Goal: Transaction & Acquisition: Subscribe to service/newsletter

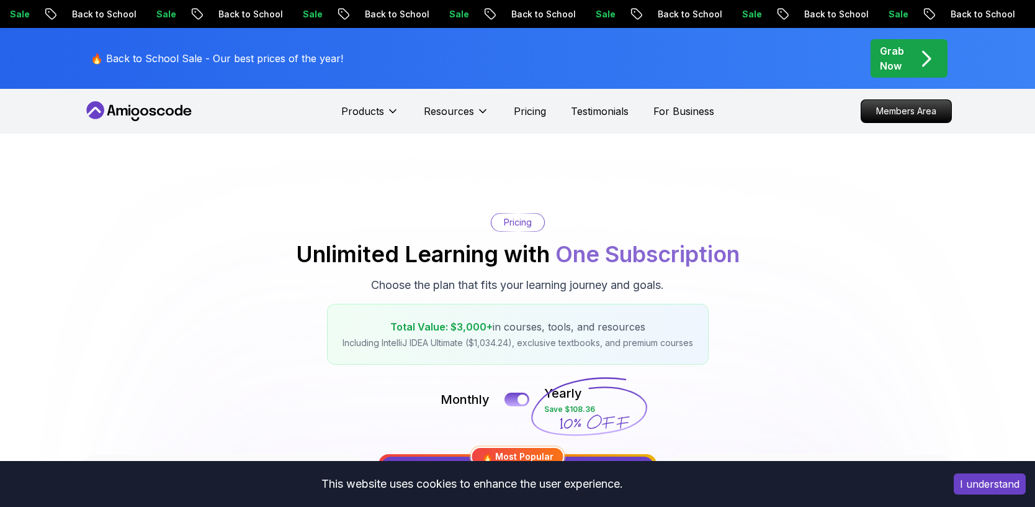
click at [454, 109] on p "Resources" at bounding box center [449, 111] width 50 height 15
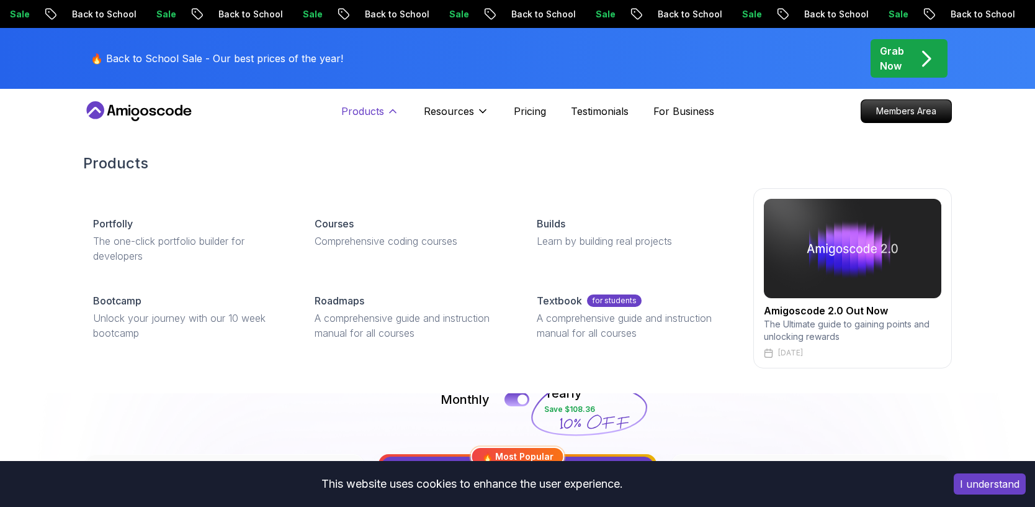
click at [376, 111] on p "Products" at bounding box center [362, 111] width 43 height 15
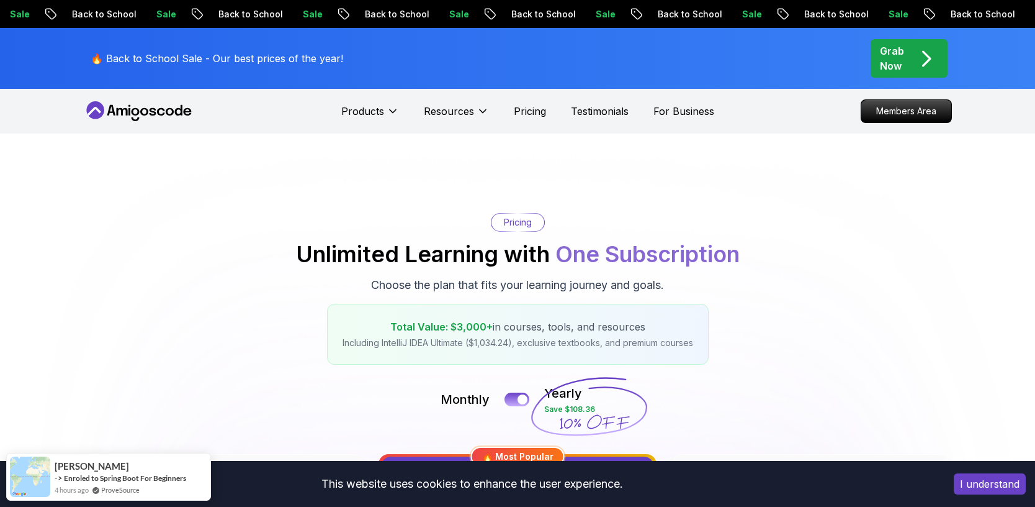
click at [159, 114] on icon at bounding box center [161, 111] width 8 height 7
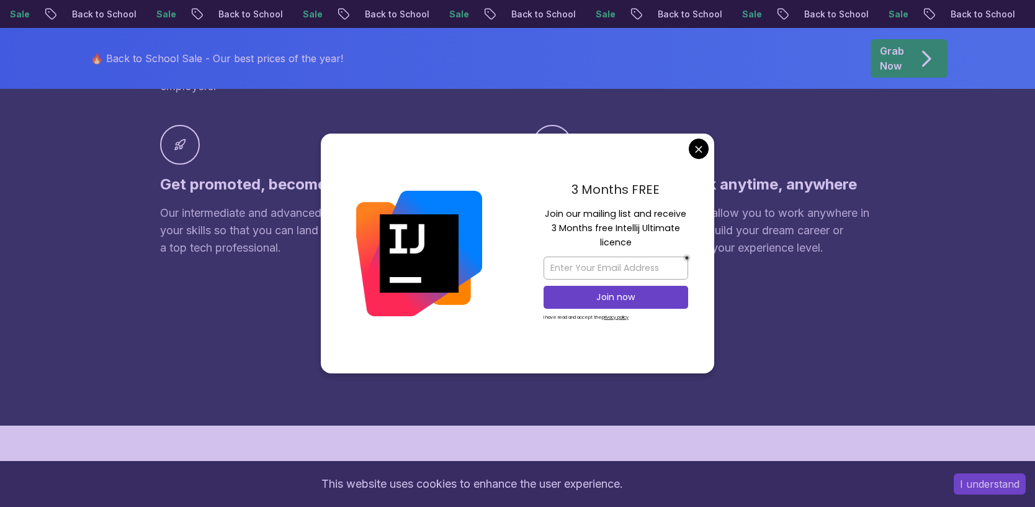
scroll to position [1046, 0]
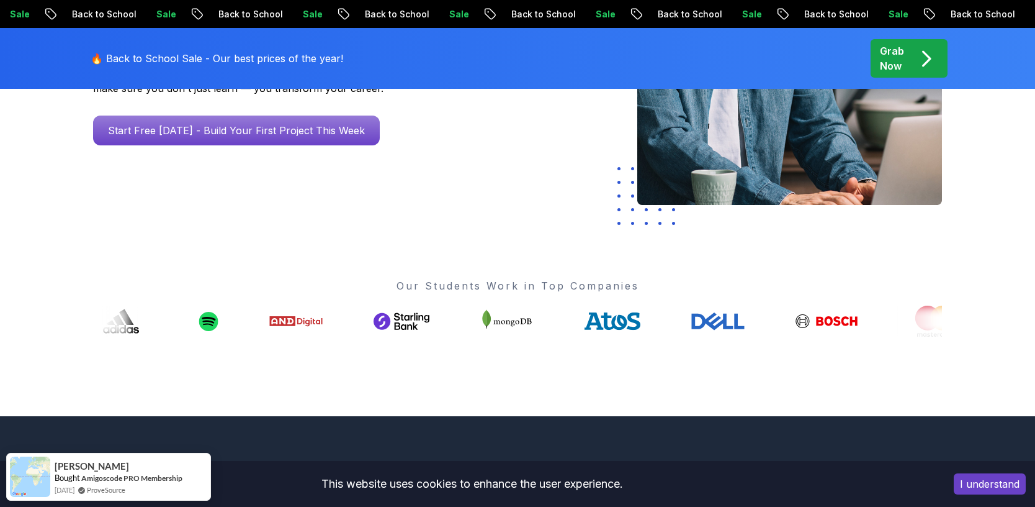
scroll to position [0, 0]
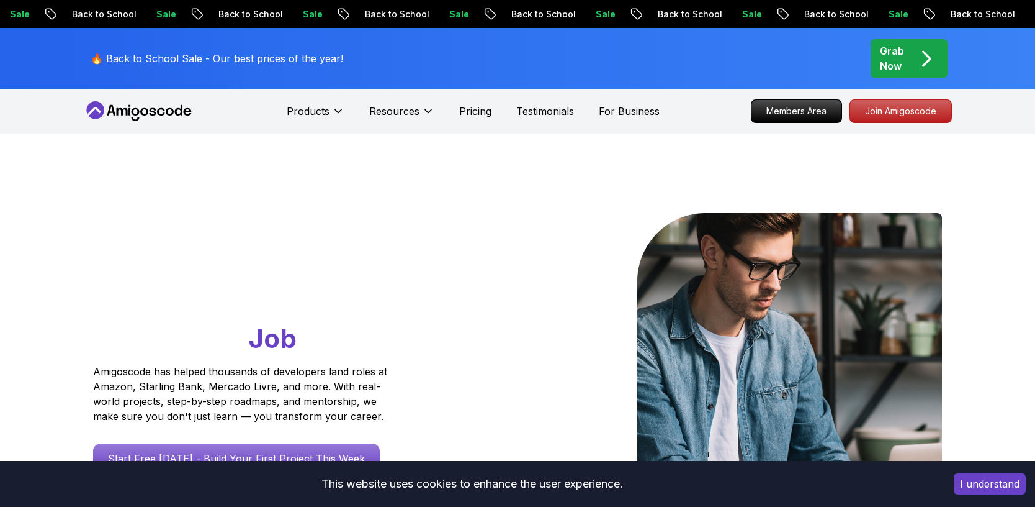
click at [173, 109] on icon at bounding box center [139, 111] width 112 height 20
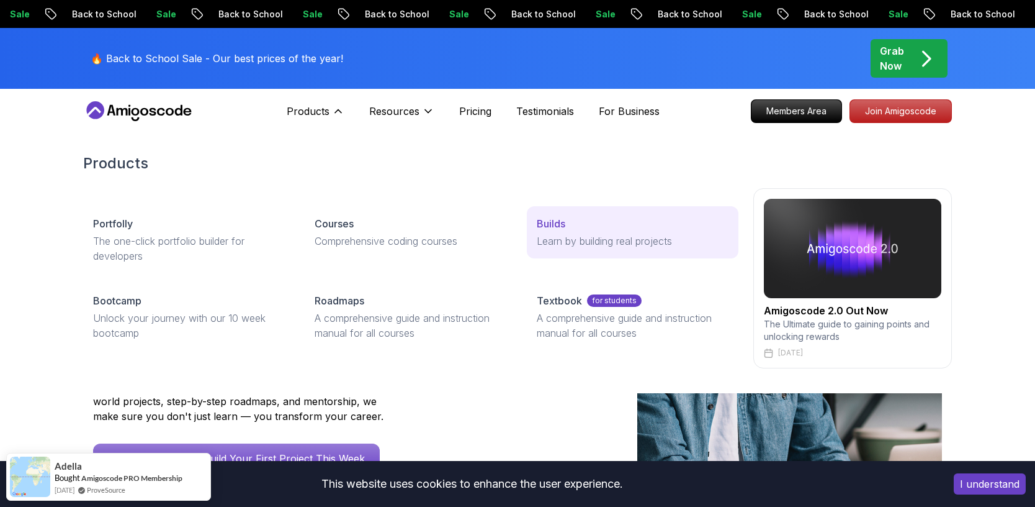
click at [565, 234] on p "Learn by building real projects" at bounding box center [633, 240] width 192 height 15
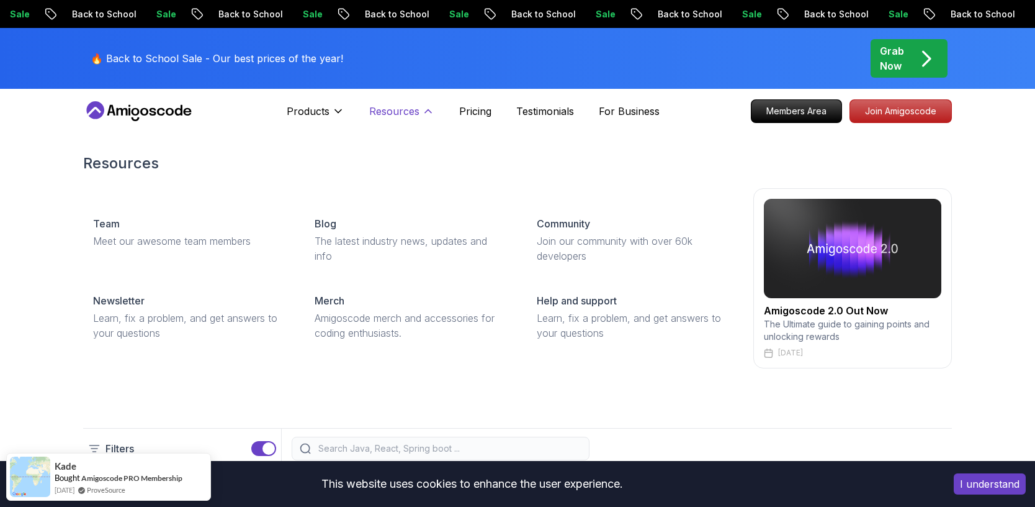
click at [400, 119] on button "Resources" at bounding box center [401, 116] width 65 height 25
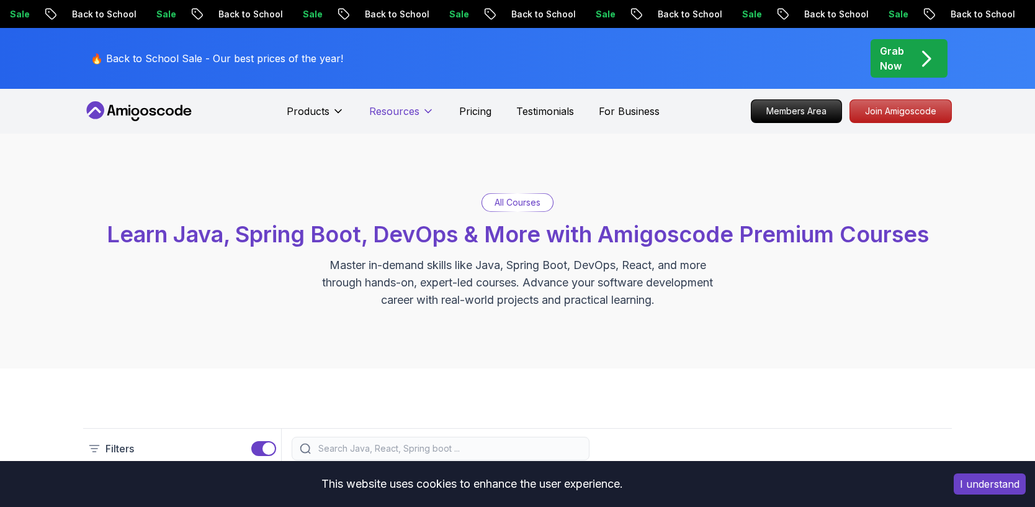
click at [400, 119] on button "Resources" at bounding box center [401, 116] width 65 height 25
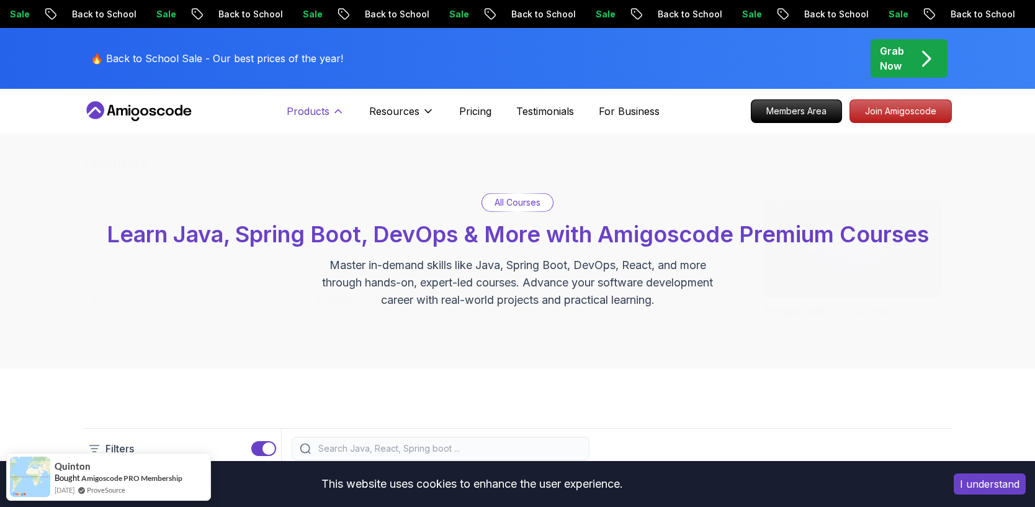
click at [318, 109] on p "Products" at bounding box center [308, 111] width 43 height 15
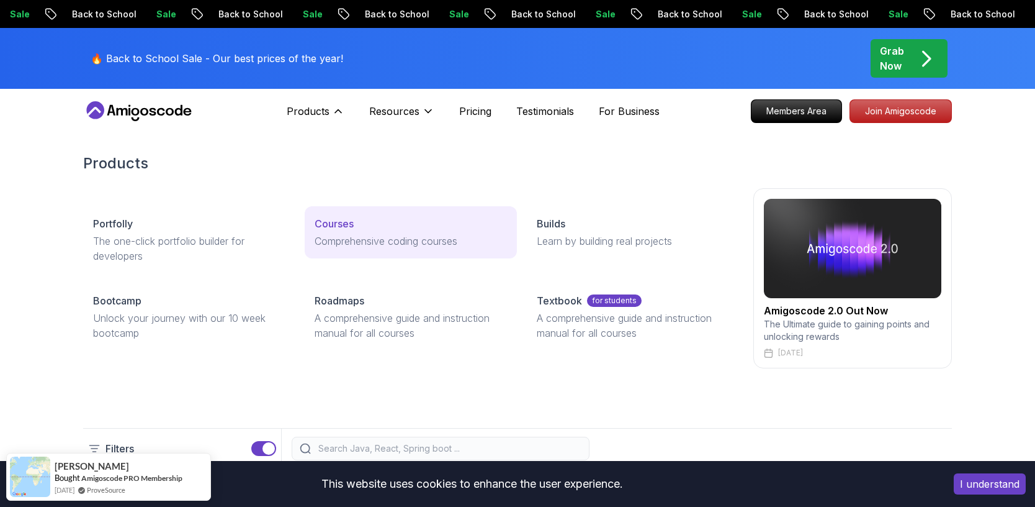
click at [436, 246] on p "Comprehensive coding courses" at bounding box center [411, 240] width 192 height 15
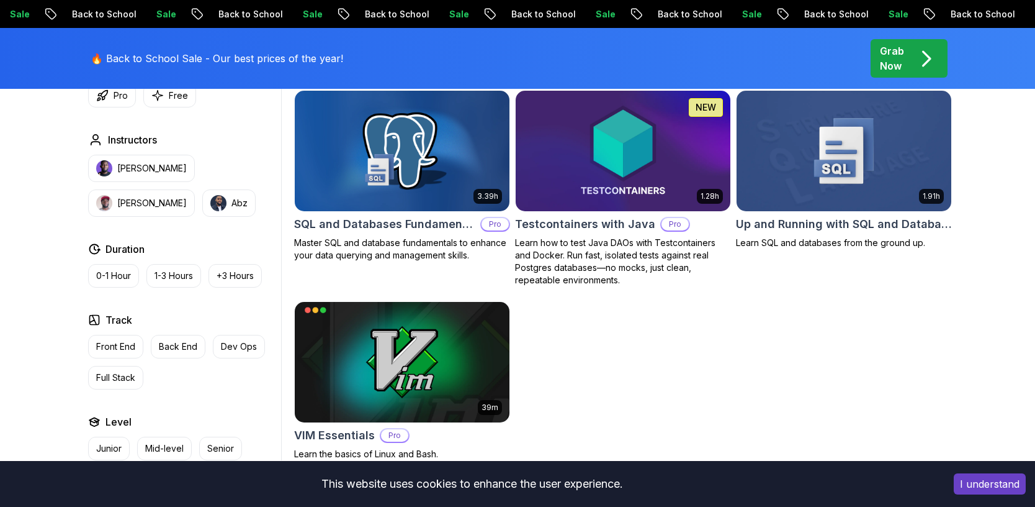
scroll to position [3290, 0]
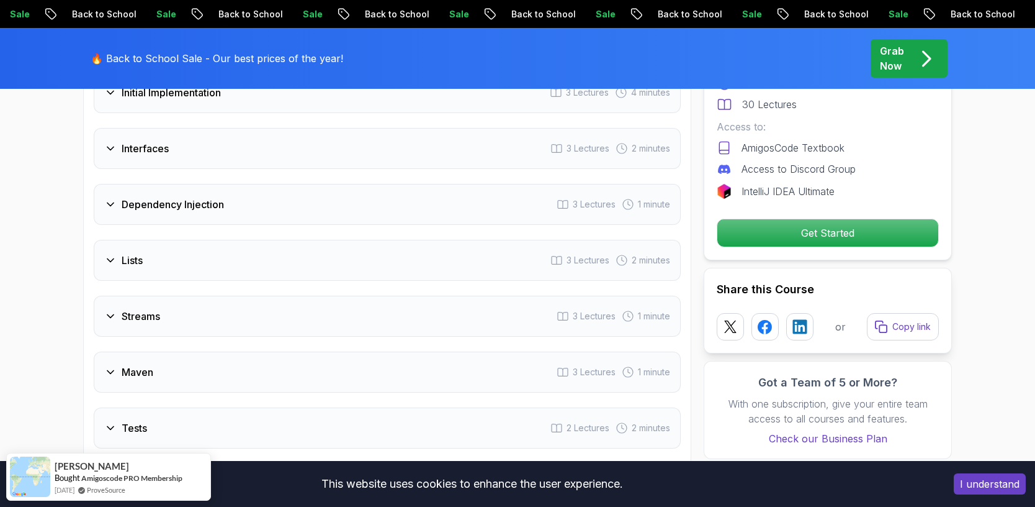
scroll to position [1826, 0]
click at [419, 199] on div "Dependency Injection 3 Lectures 1 minute" at bounding box center [387, 199] width 587 height 41
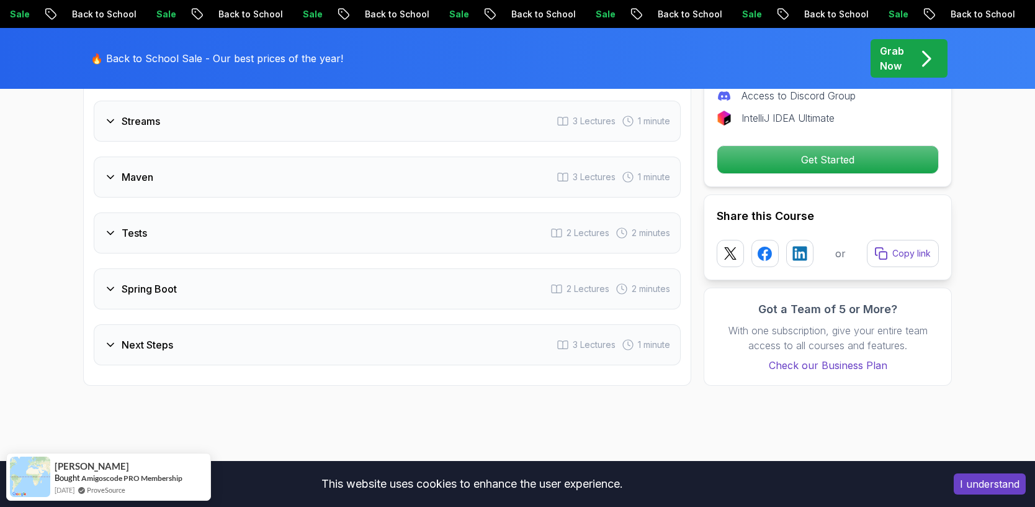
scroll to position [1960, 0]
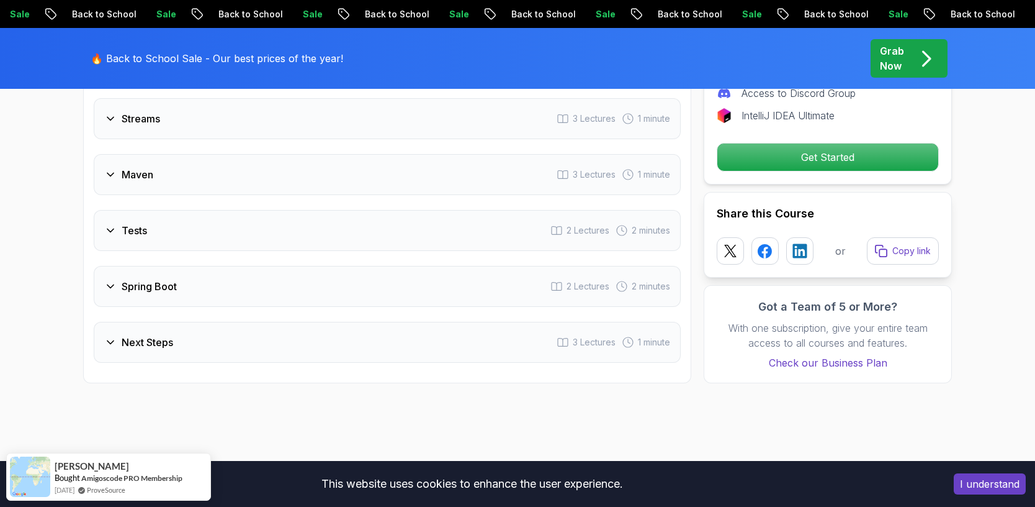
click at [343, 287] on div "Spring Boot 2 Lectures 2 minutes" at bounding box center [387, 286] width 587 height 41
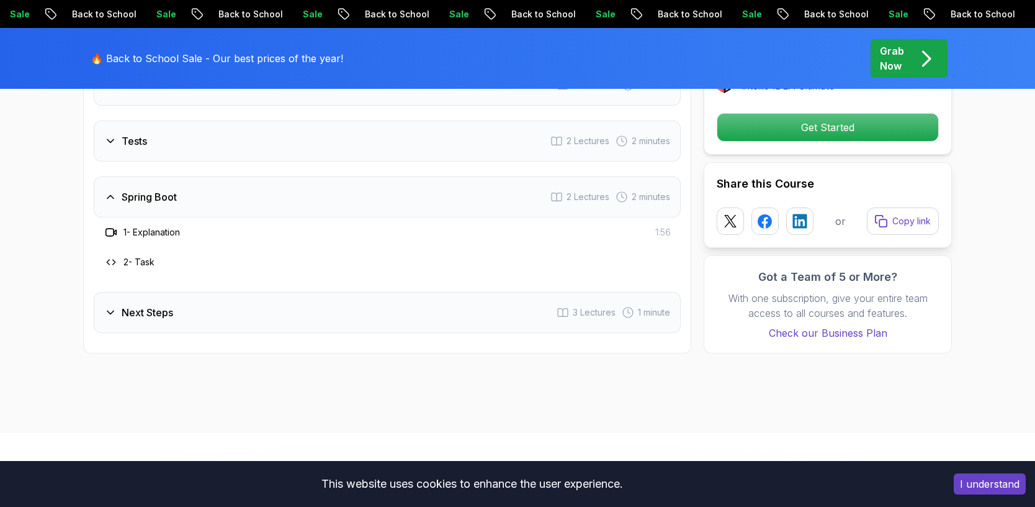
click at [166, 233] on h3 "1 - Explanation" at bounding box center [152, 232] width 56 height 12
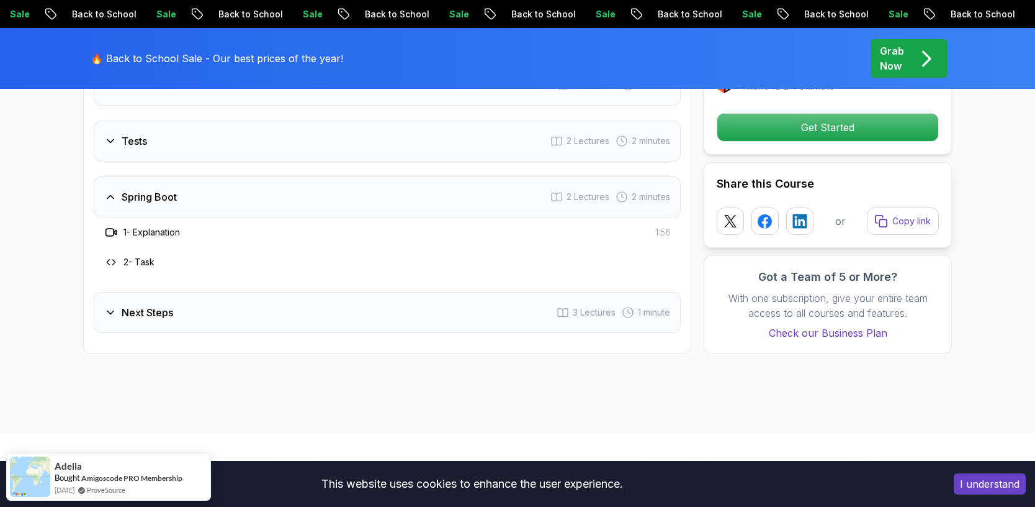
click at [126, 264] on h3 "2 - Task" at bounding box center [139, 262] width 31 height 12
click at [151, 316] on h3 "Next Steps" at bounding box center [148, 312] width 52 height 15
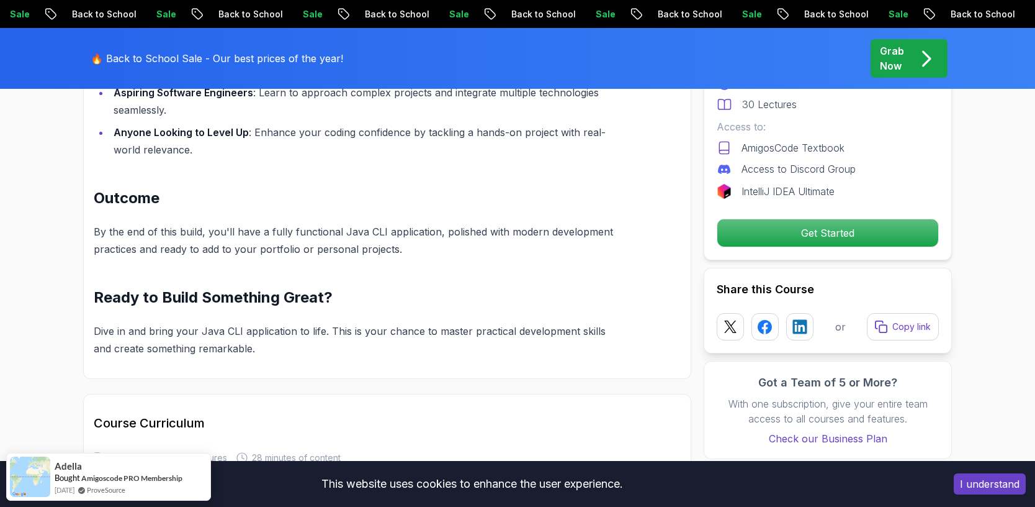
scroll to position [1213, 0]
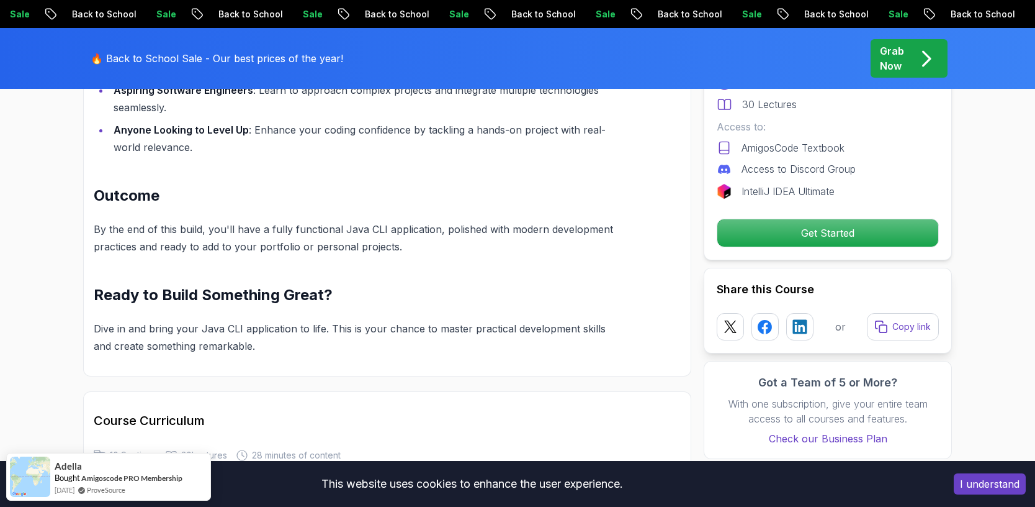
click at [897, 65] on p "Grab Now" at bounding box center [892, 58] width 24 height 30
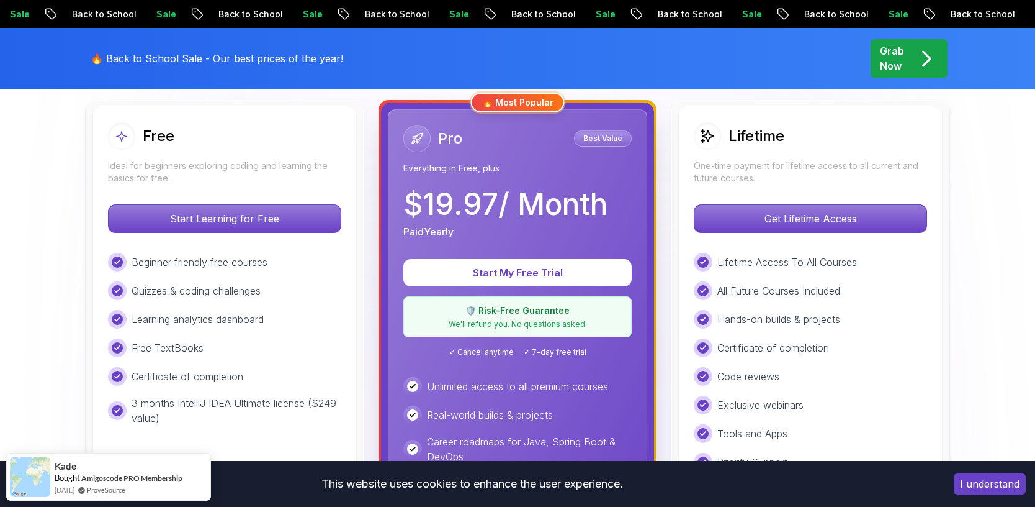
scroll to position [343, 0]
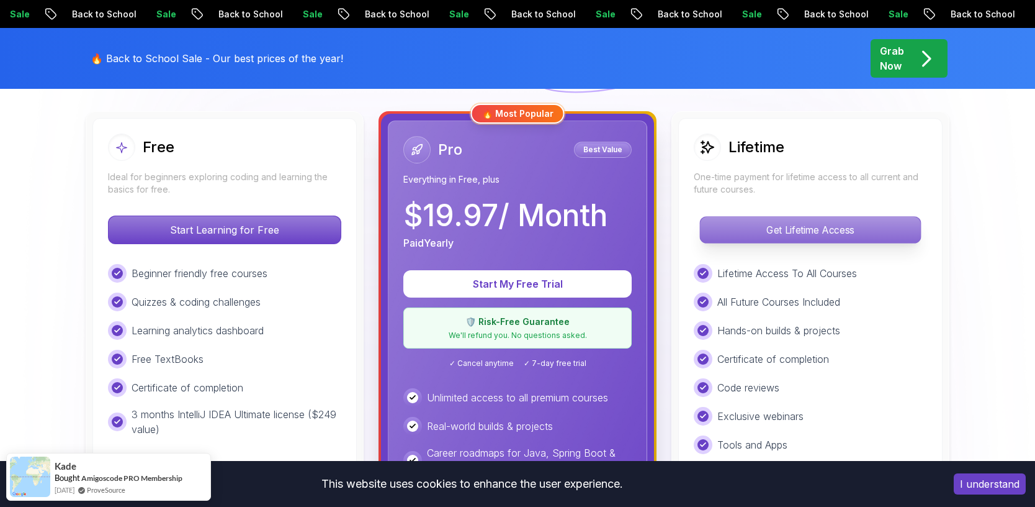
click at [759, 222] on p "Get Lifetime Access" at bounding box center [810, 230] width 220 height 26
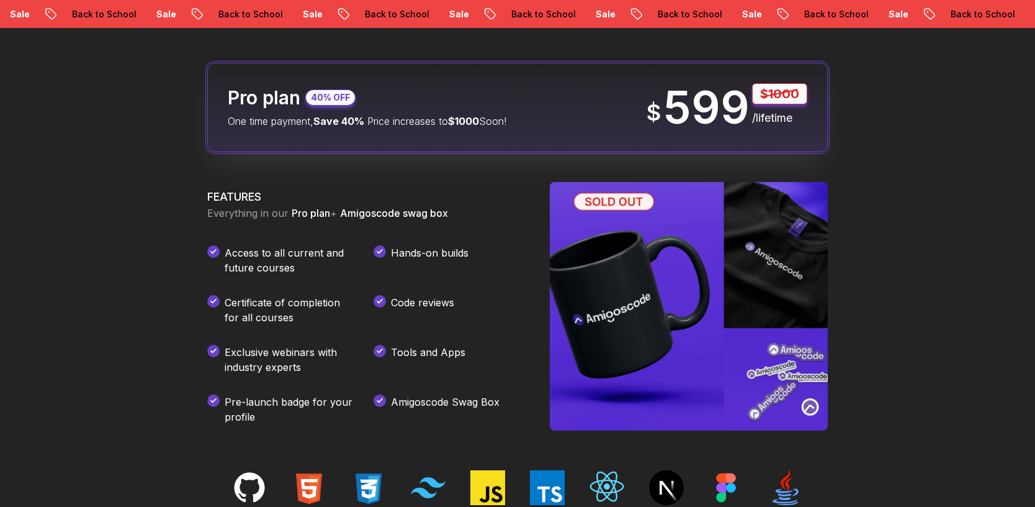
scroll to position [1580, 0]
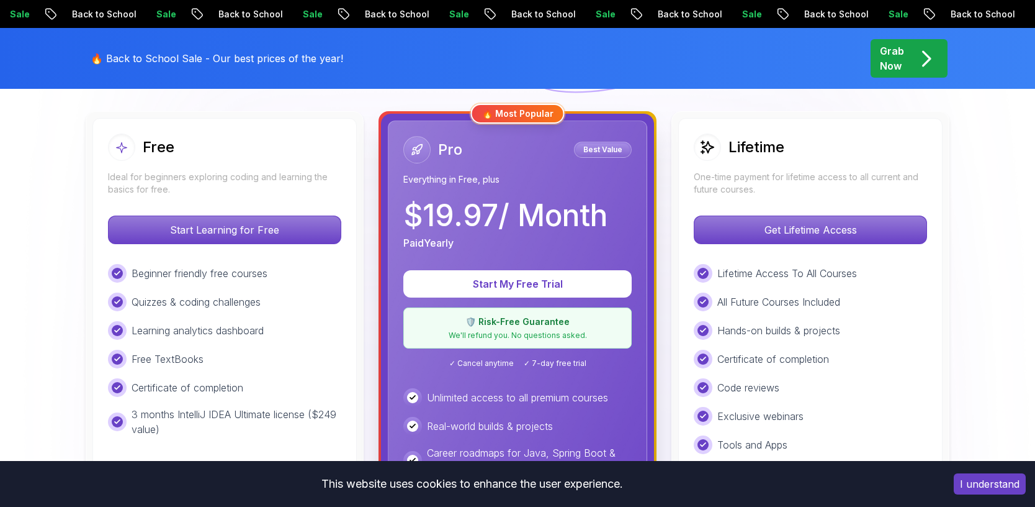
scroll to position [346, 0]
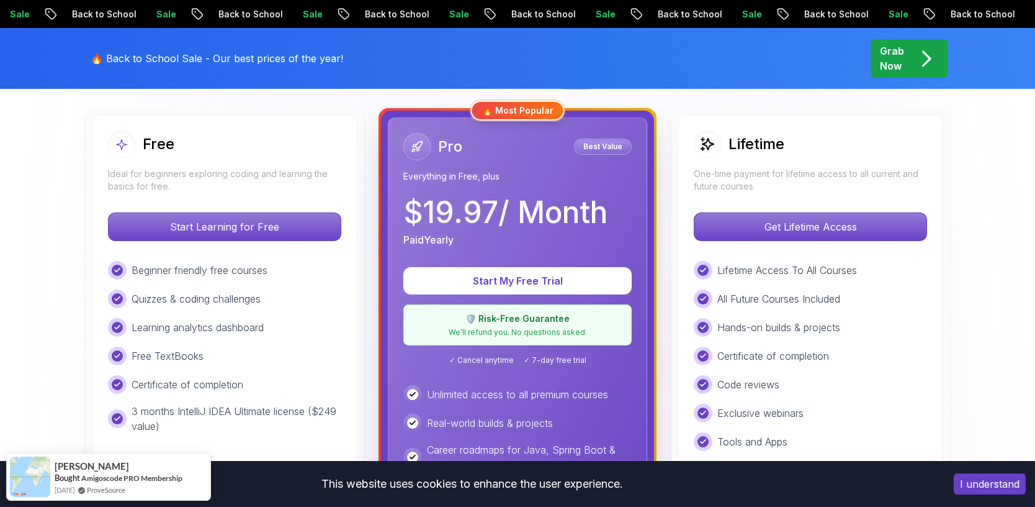
click at [603, 147] on p "Best Value" at bounding box center [603, 146] width 54 height 12
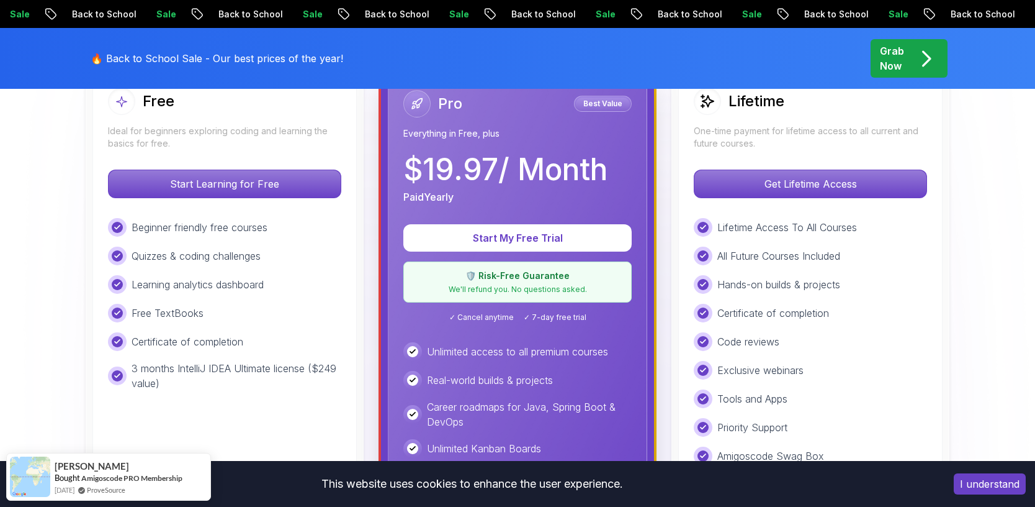
scroll to position [404, 0]
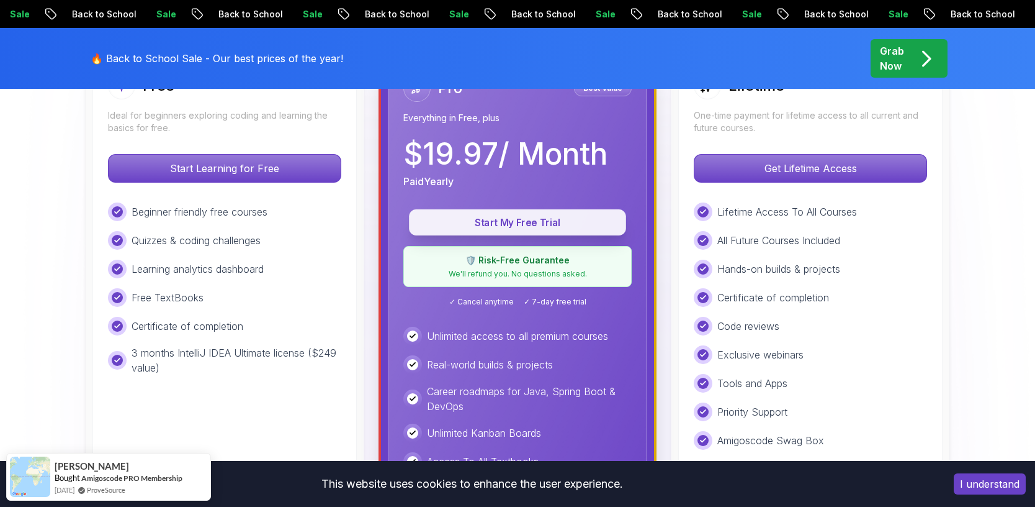
click at [549, 226] on p "Start My Free Trial" at bounding box center [517, 222] width 189 height 14
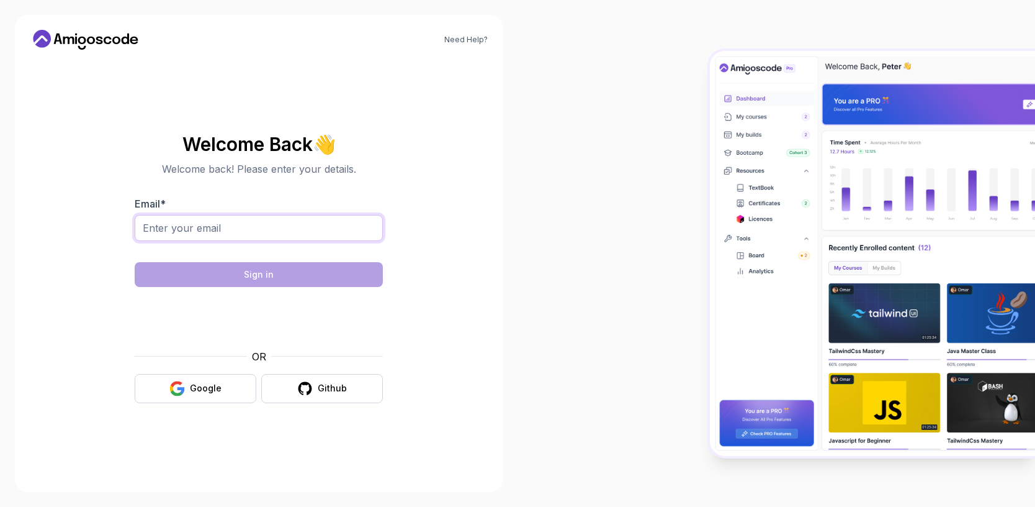
click at [281, 222] on input "Email *" at bounding box center [259, 228] width 248 height 26
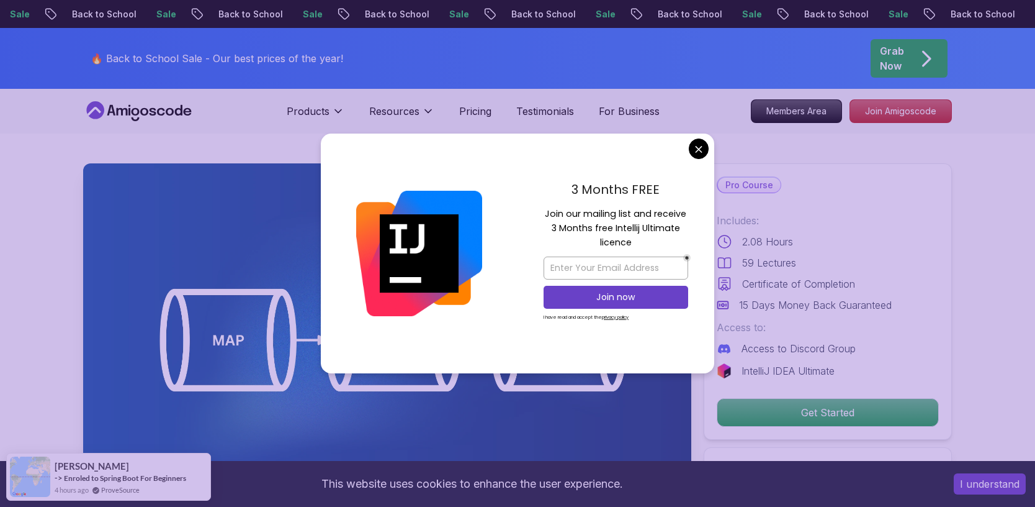
click at [685, 148] on div "3 Months FREE Join our mailing list and receive 3 Months free Intellij Ultimate…" at bounding box center [616, 253] width 197 height 240
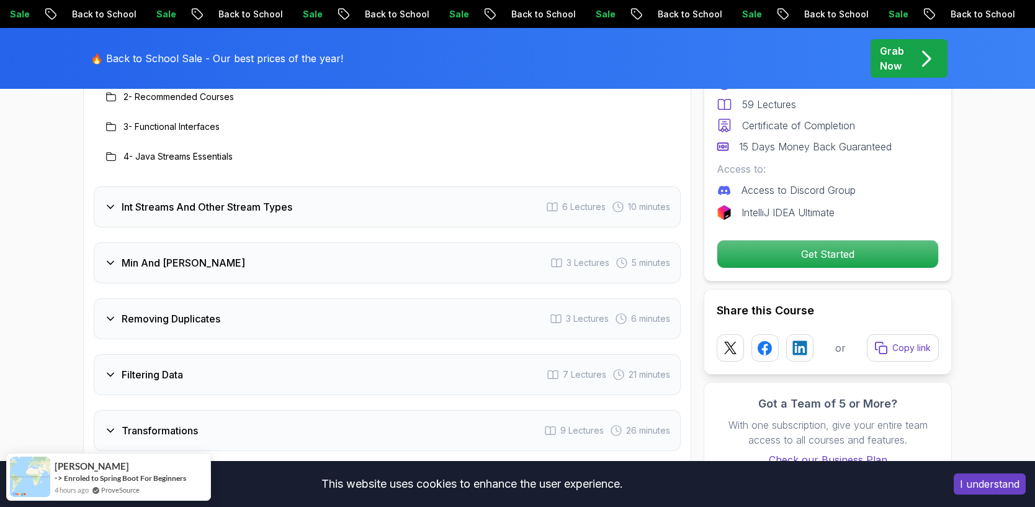
scroll to position [1790, 0]
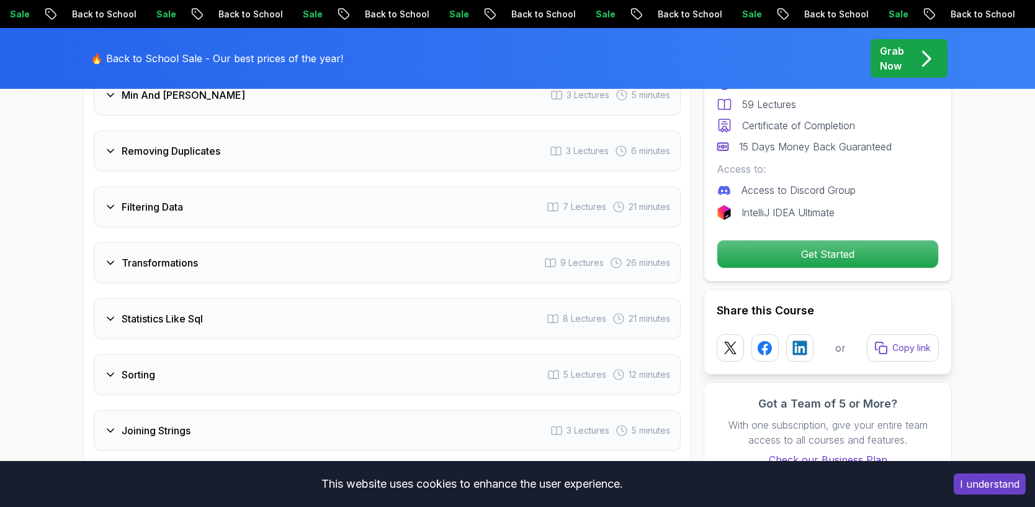
click at [346, 205] on div "Filtering Data 7 Lectures 21 minutes" at bounding box center [387, 206] width 587 height 41
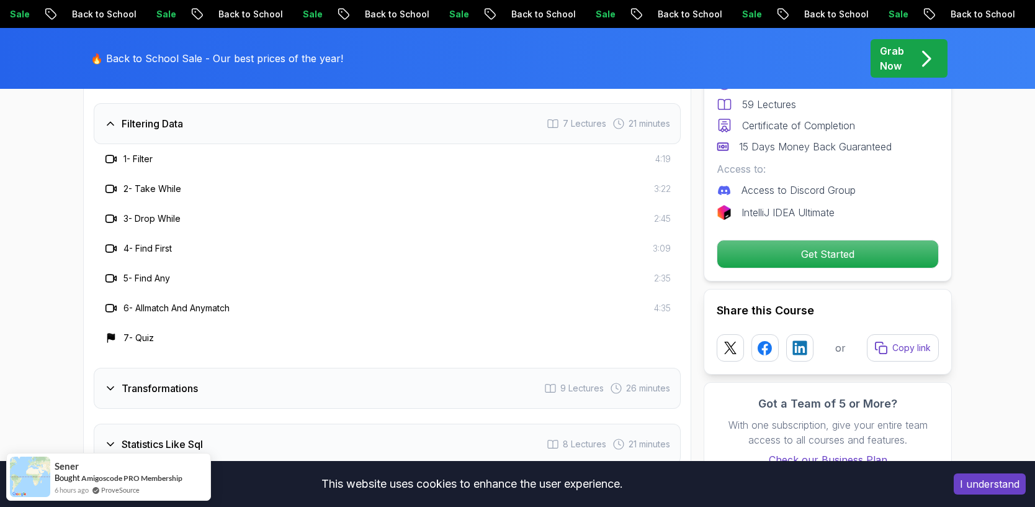
scroll to position [1931, 0]
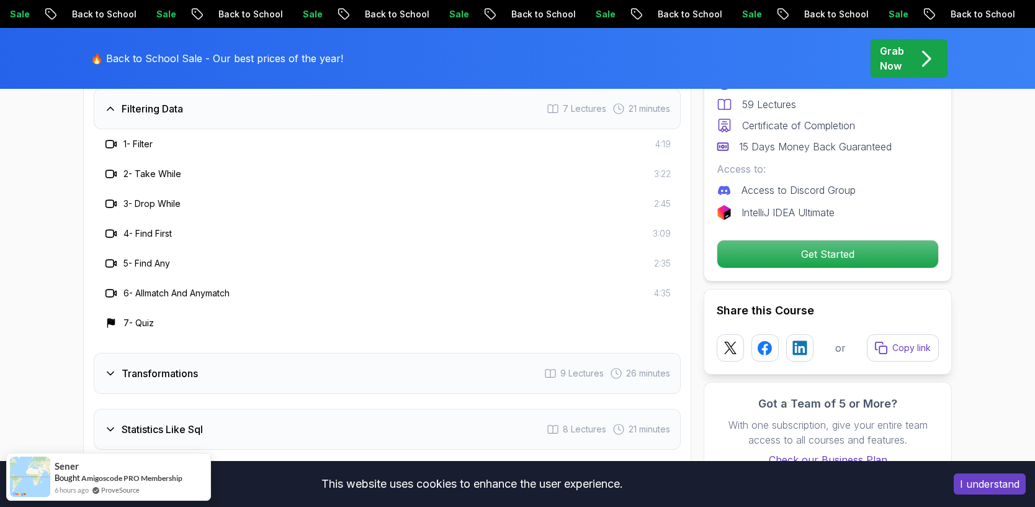
click at [303, 358] on div "Transformations 9 Lectures 26 minutes" at bounding box center [387, 373] width 587 height 41
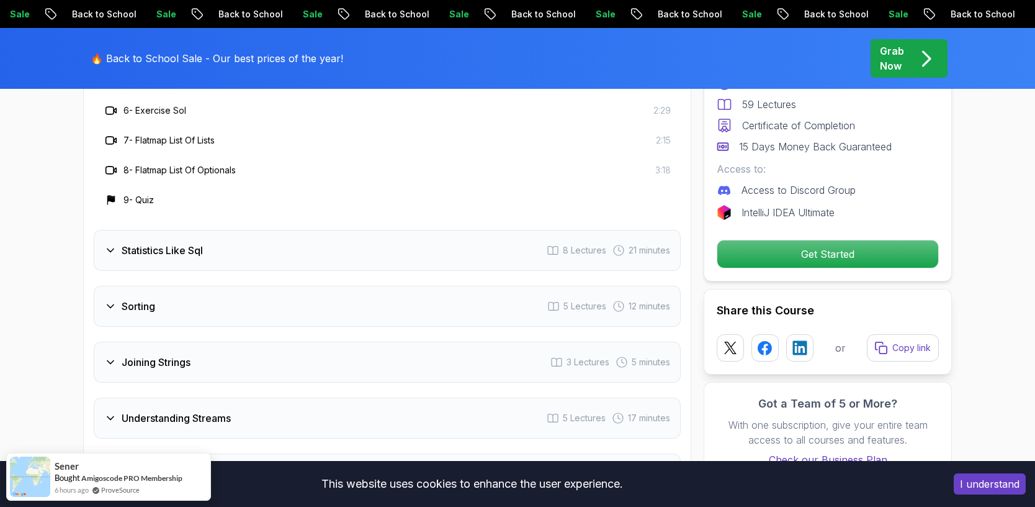
scroll to position [2171, 0]
click at [350, 236] on div "Statistics Like Sql 8 Lectures 21 minutes" at bounding box center [387, 248] width 587 height 41
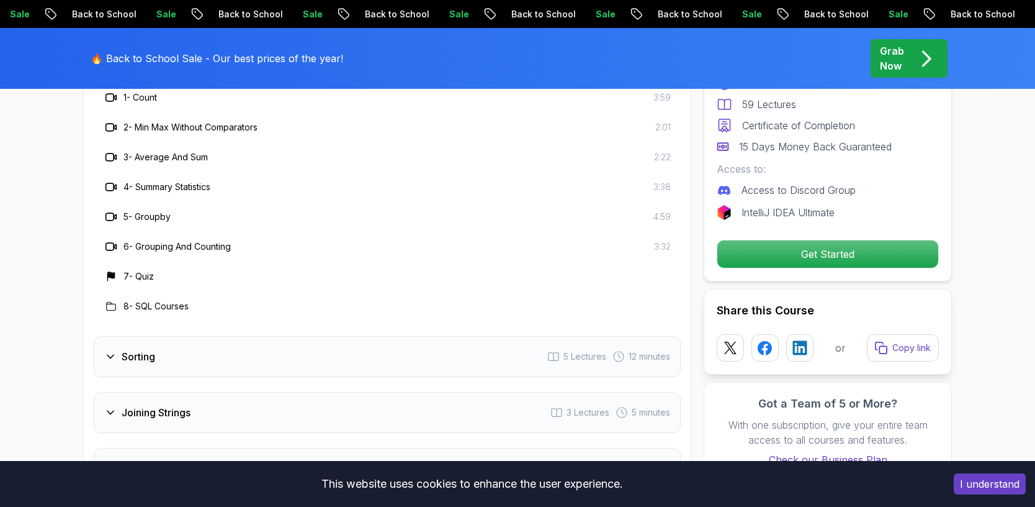
scroll to position [2092, 0]
click at [307, 337] on div "Sorting 5 Lectures 12 minutes" at bounding box center [387, 353] width 587 height 41
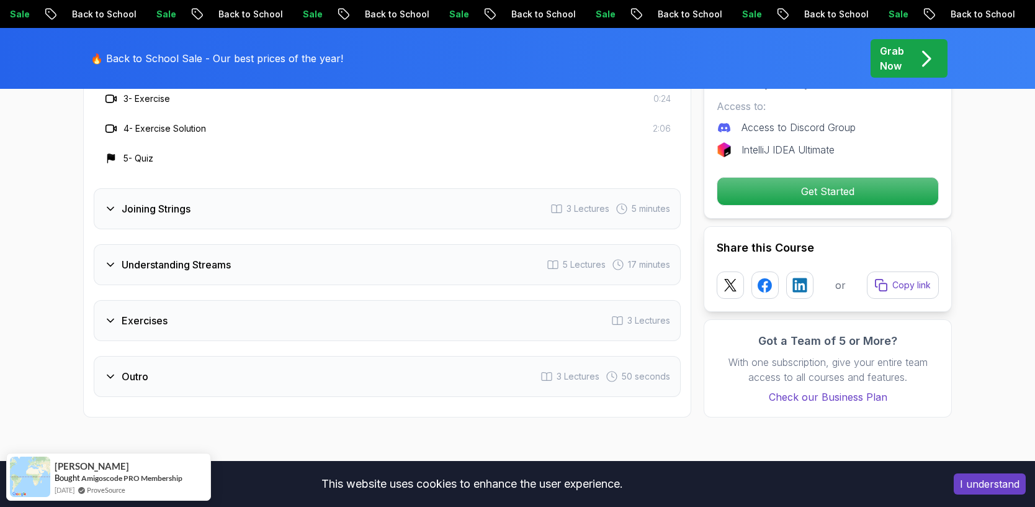
scroll to position [2204, 0]
click at [336, 248] on div "Understanding Streams 5 Lectures 17 minutes" at bounding box center [387, 263] width 587 height 41
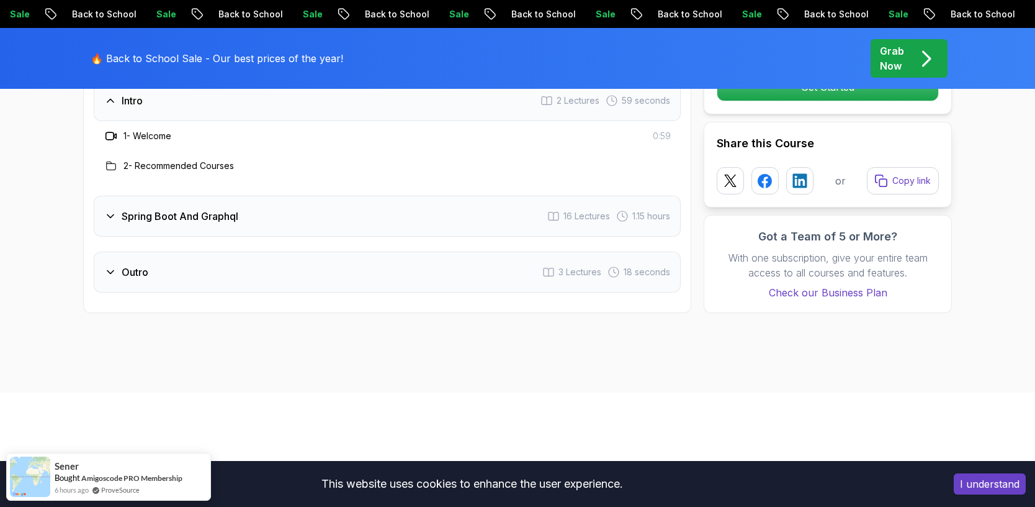
scroll to position [1792, 0]
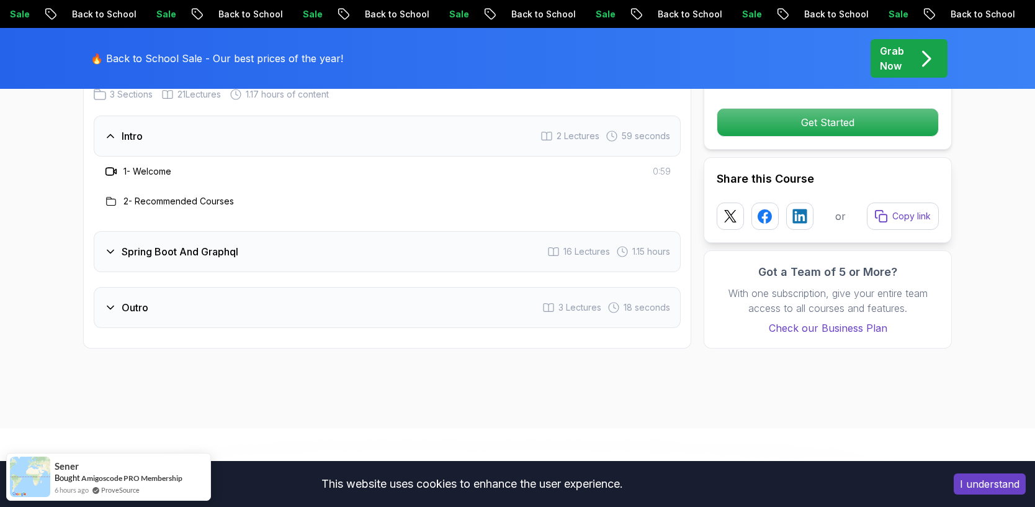
click at [279, 233] on div "Spring Boot And Graphql 16 Lectures 1.15 hours" at bounding box center [387, 251] width 587 height 41
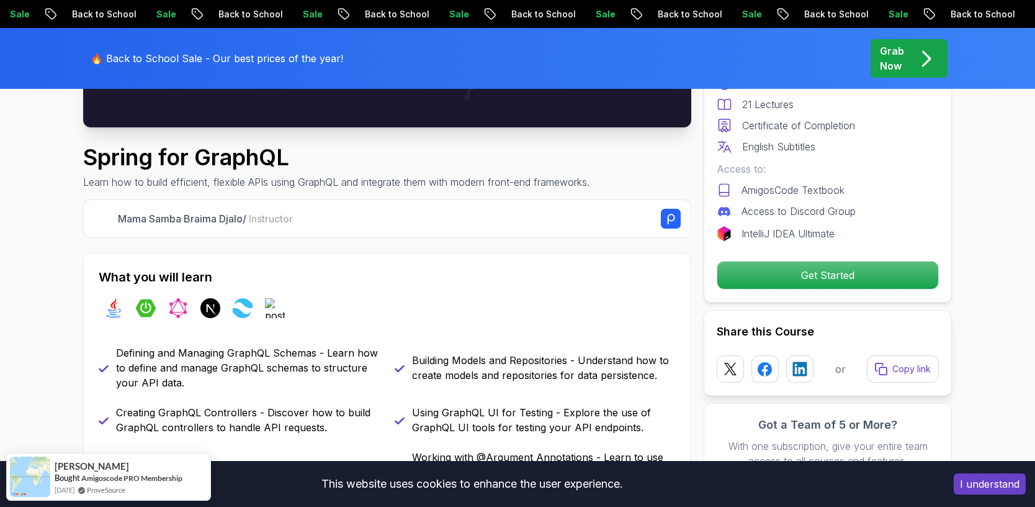
scroll to position [368, 0]
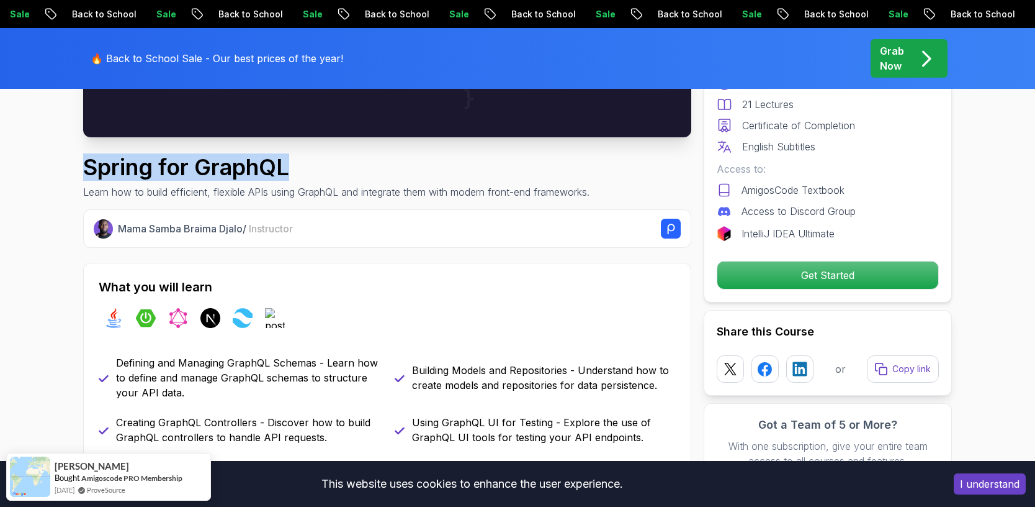
drag, startPoint x: 302, startPoint y: 173, endPoint x: 67, endPoint y: 166, distance: 235.3
copy h1 "Spring for GraphQL"
